Goal: Task Accomplishment & Management: Use online tool/utility

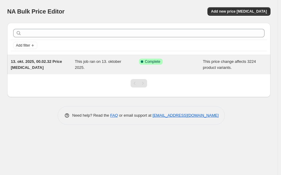
click at [194, 61] on div "Success Complete Complete" at bounding box center [166, 62] width 55 height 6
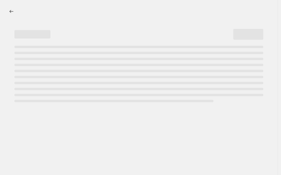
select select "margin"
select select "no_change"
